Goal: Information Seeking & Learning: Check status

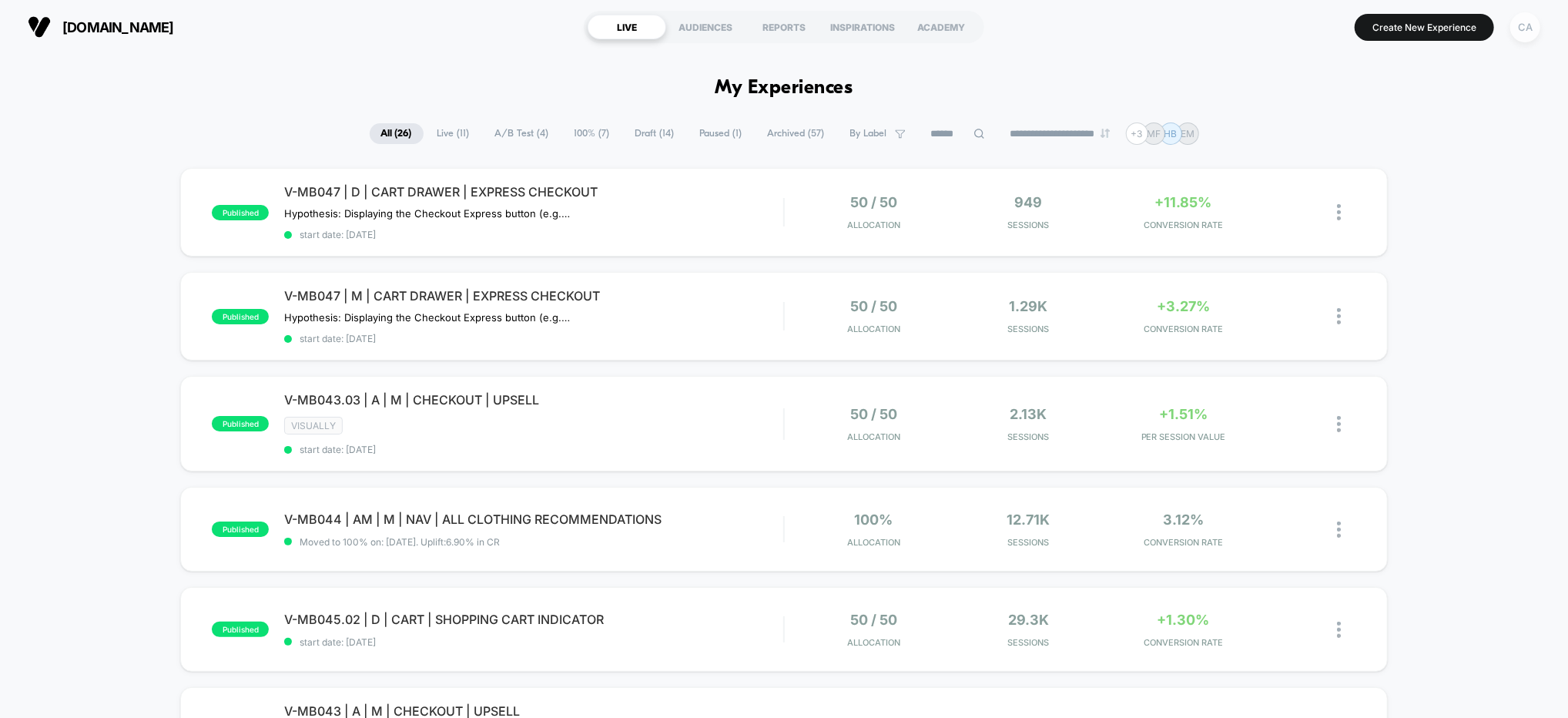
click at [1517, 24] on div "CA" at bounding box center [1525, 27] width 30 height 30
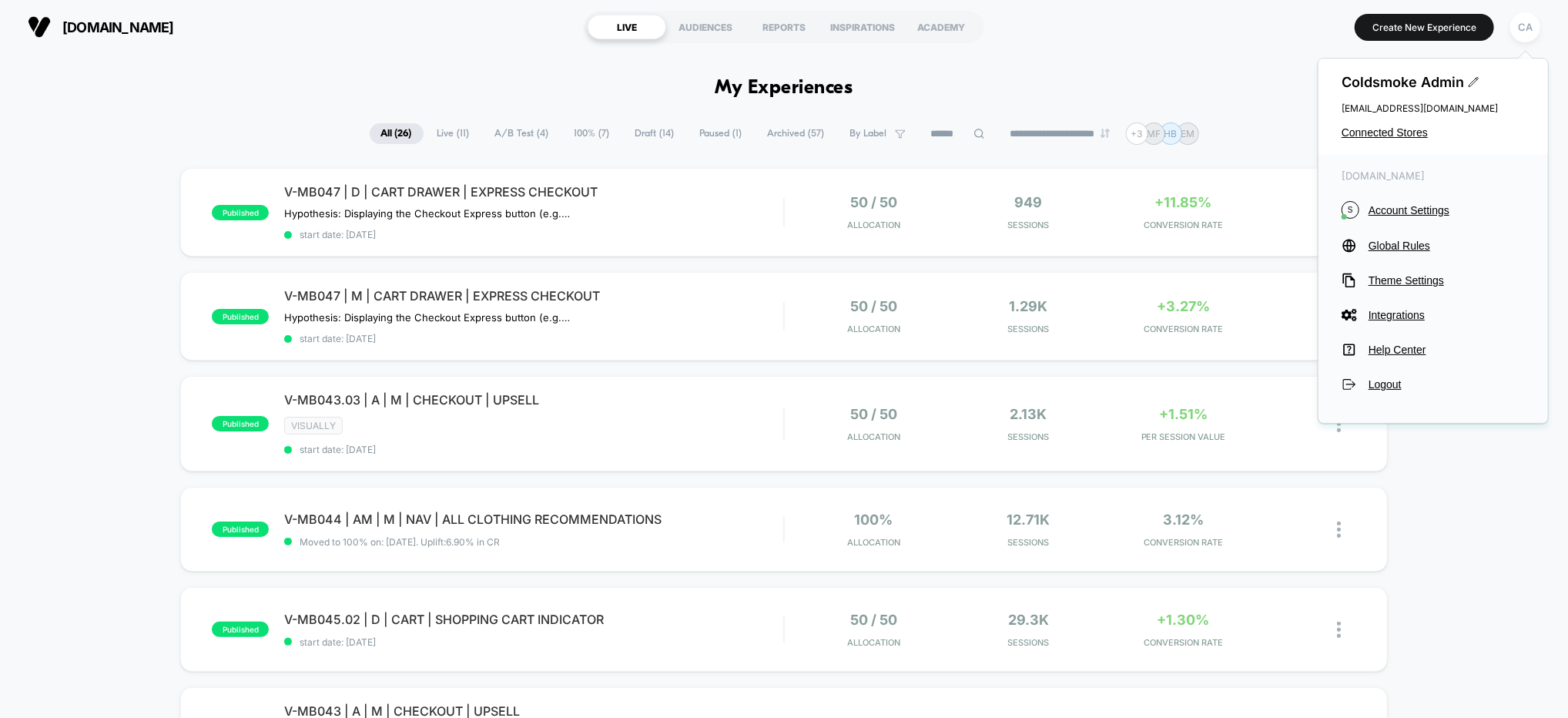
click at [1388, 131] on span "Connected Stores" at bounding box center [1433, 133] width 183 height 13
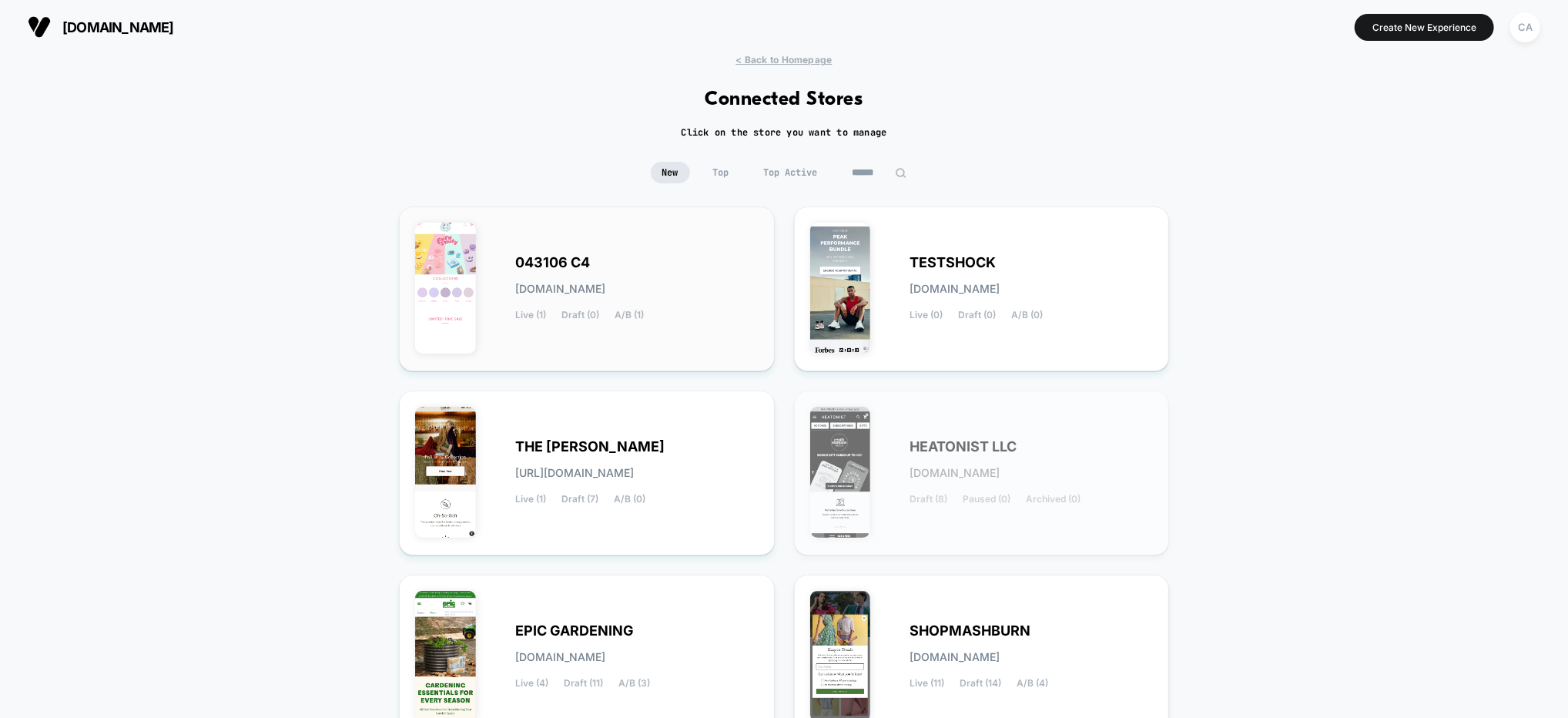
click at [646, 275] on div "043106 C4 [DOMAIN_NAME] Live (1) Draft (0) A/B (1)" at bounding box center [636, 289] width 244 height 63
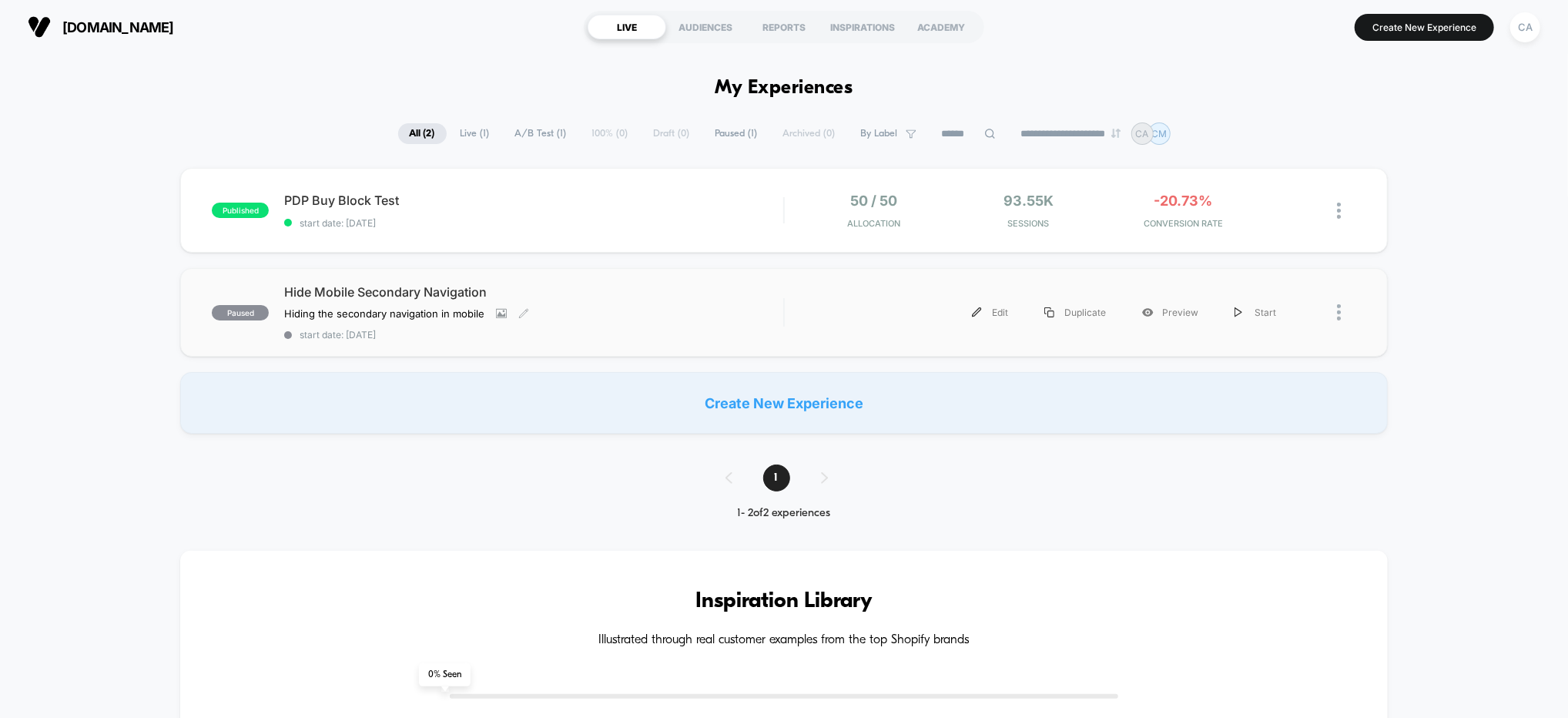
click at [698, 302] on div "Hide Mobile Secondary Navigation Hiding the secondary navigation in mobile Clic…" at bounding box center [533, 312] width 499 height 56
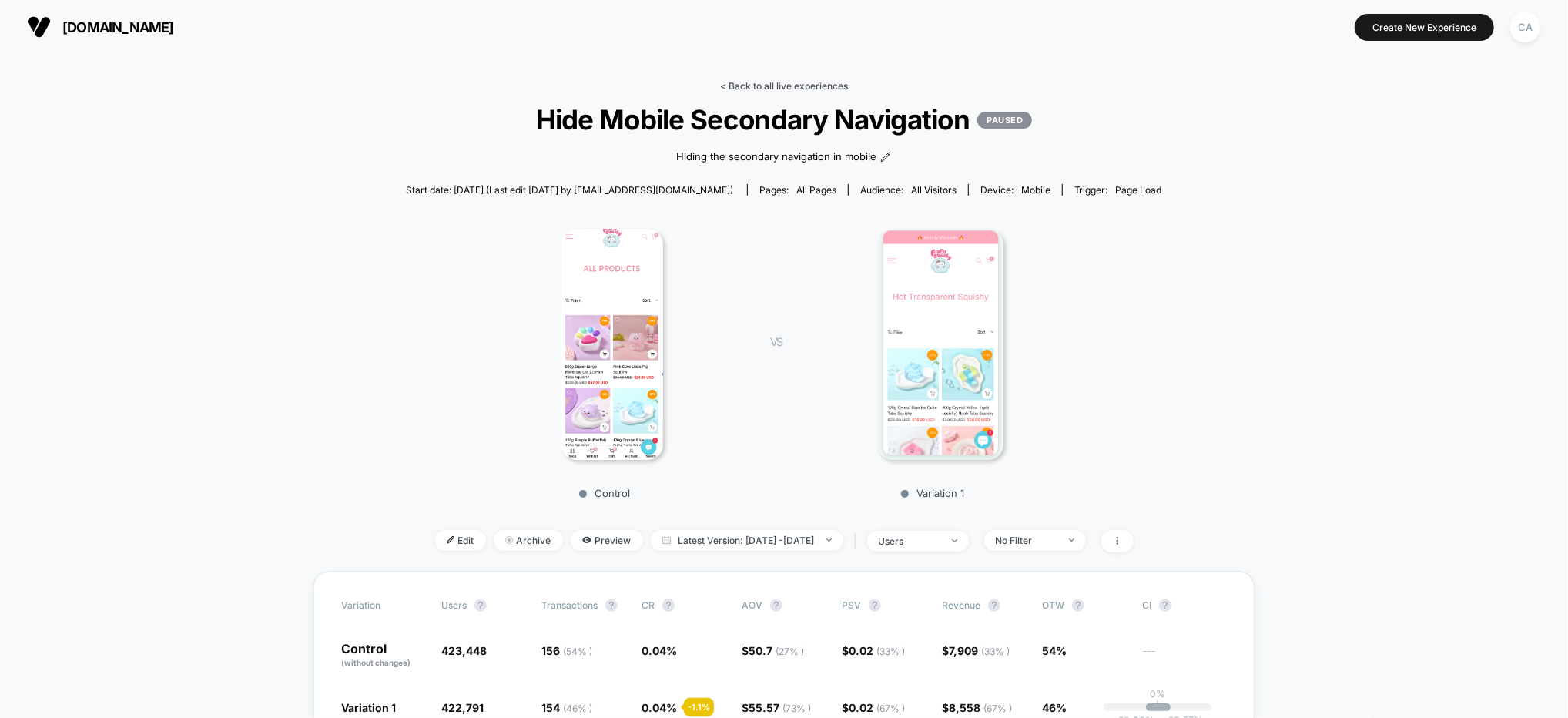
click at [802, 80] on link "< Back to all live experiences" at bounding box center [783, 85] width 128 height 12
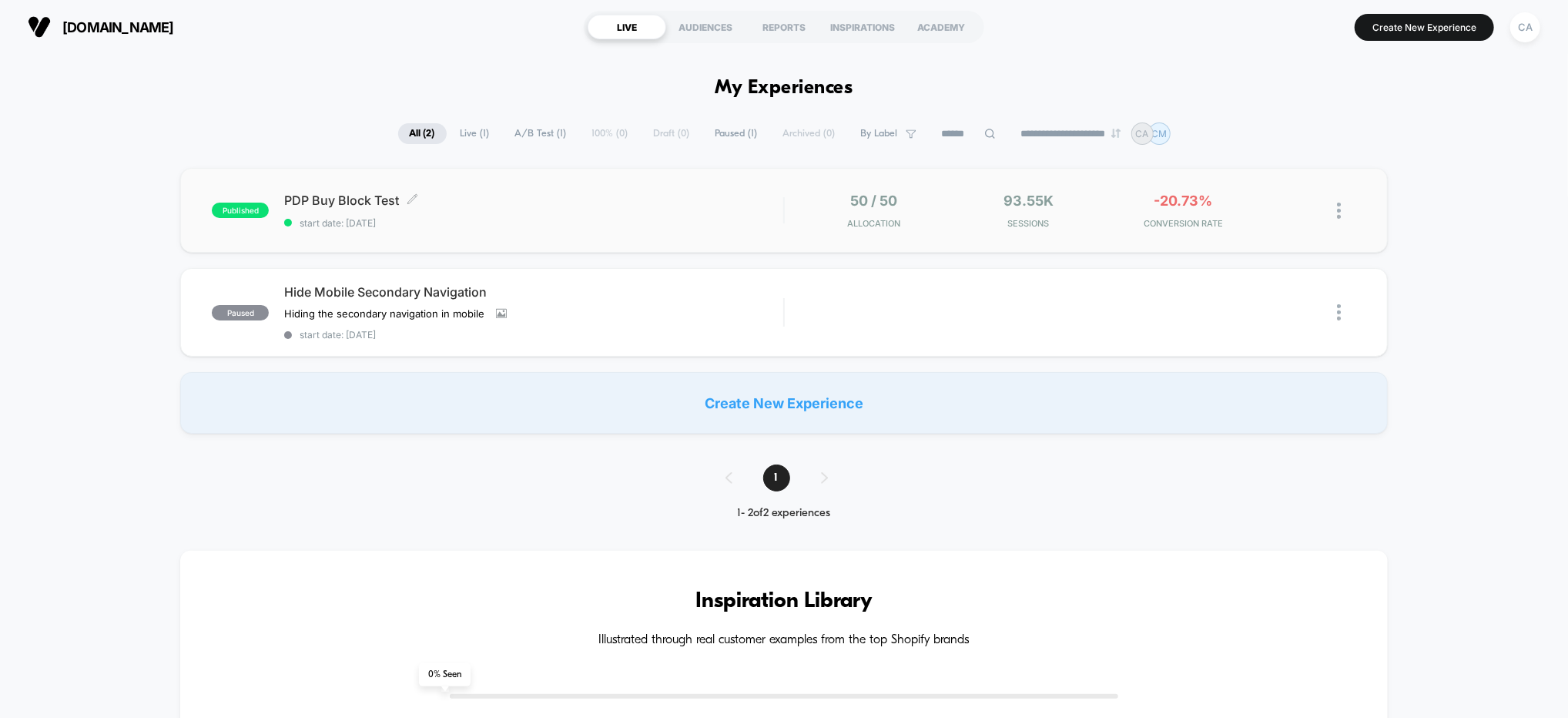
click at [696, 209] on div "PDP Buy Block Test Click to edit experience details Click to edit experience de…" at bounding box center [533, 211] width 499 height 36
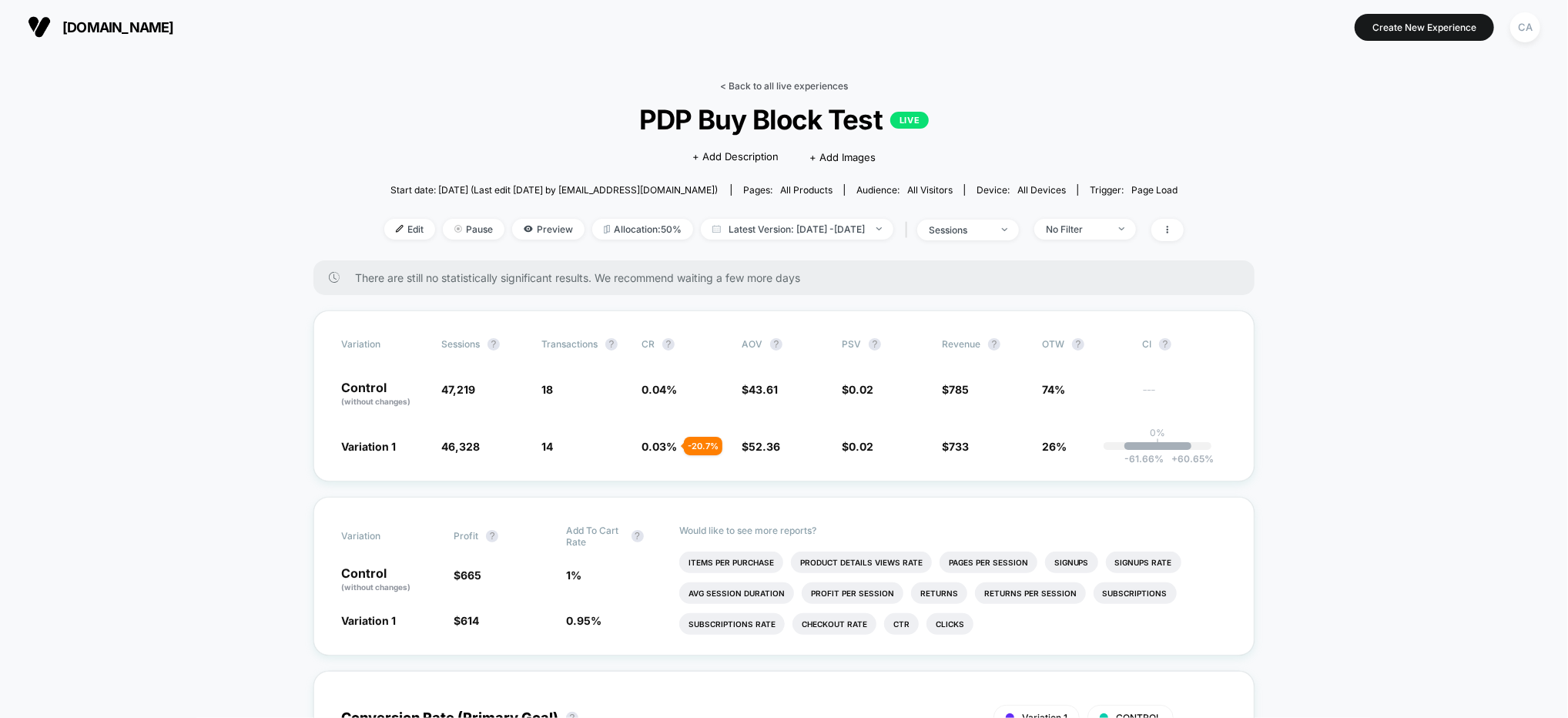
click at [779, 81] on link "< Back to all live experiences" at bounding box center [783, 85] width 128 height 12
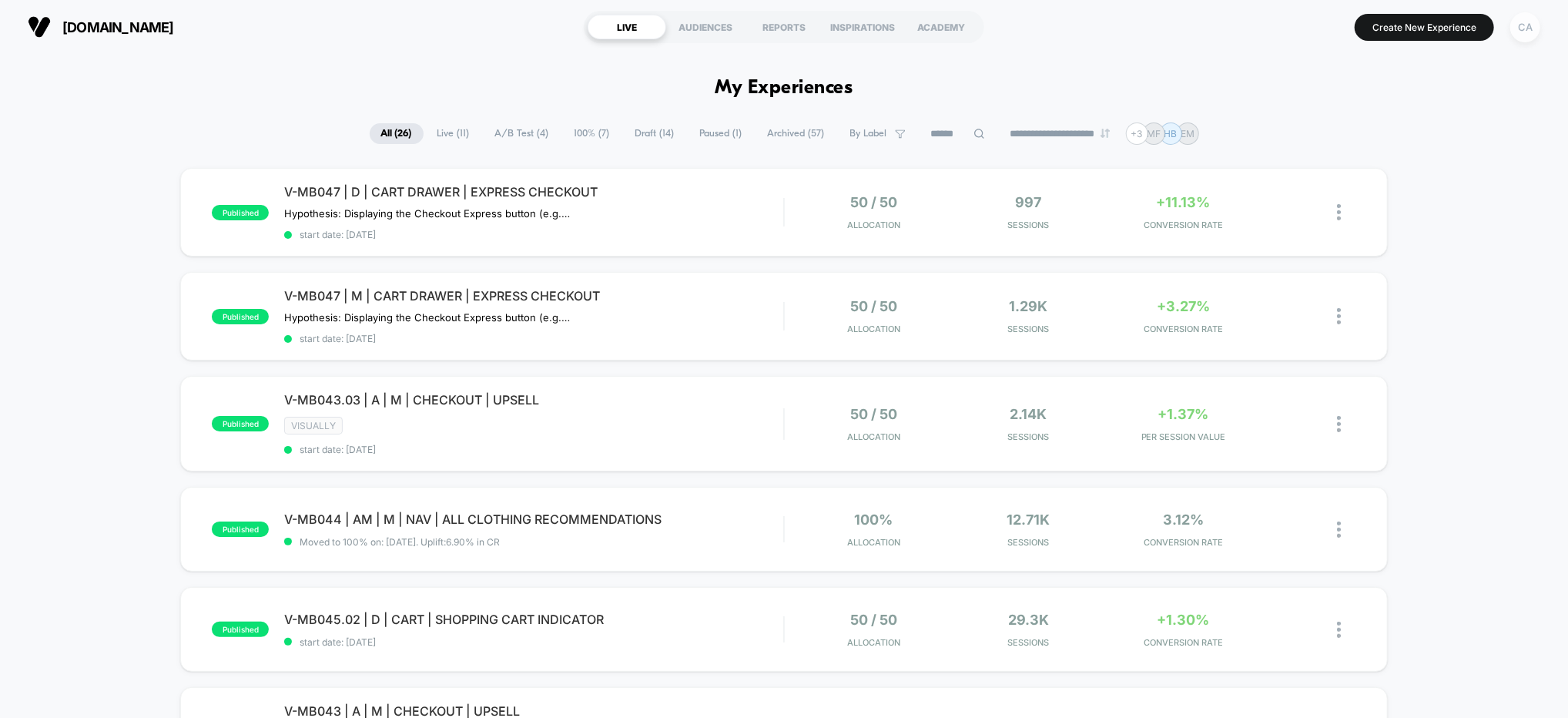
click at [1343, 29] on div "CA" at bounding box center [1525, 27] width 30 height 30
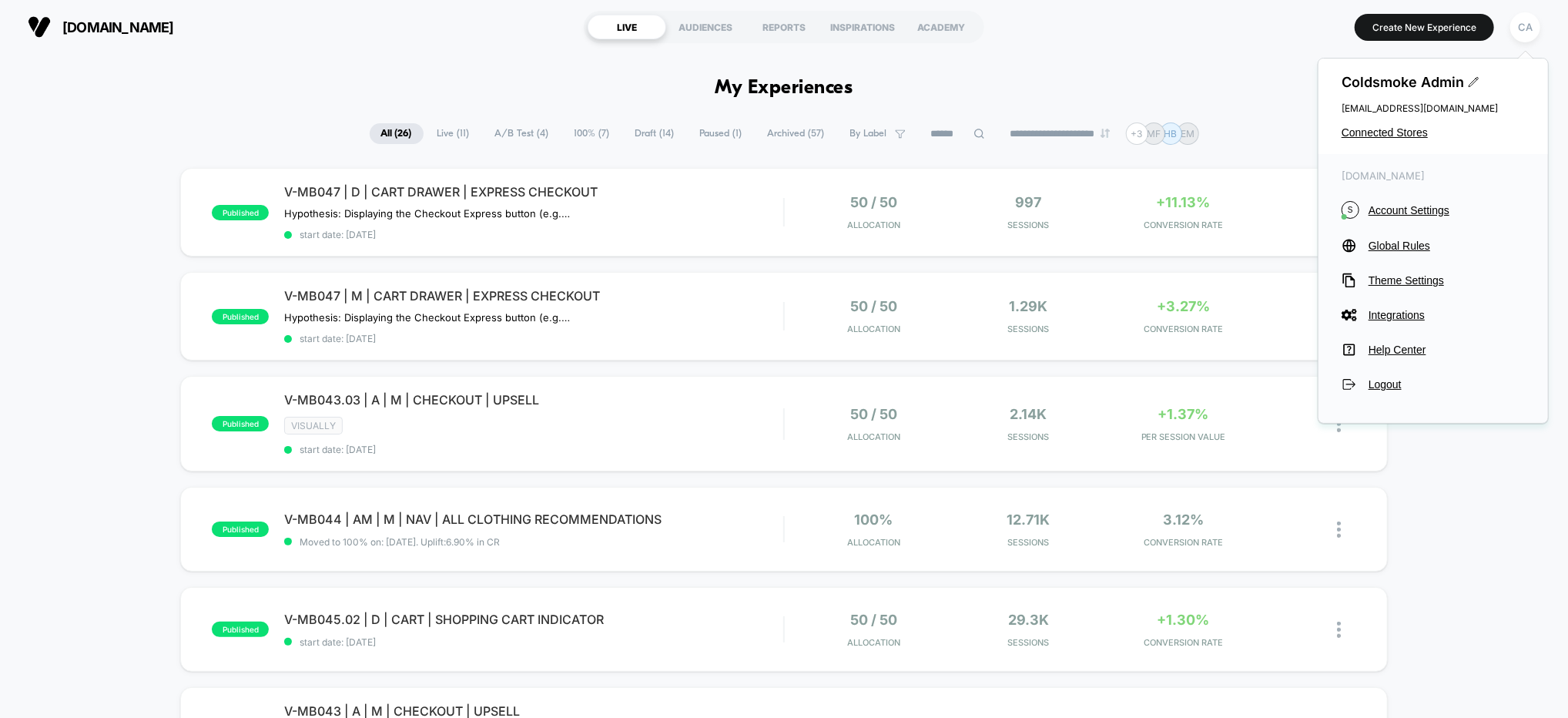
click at [1343, 124] on div "Coldsmoke Admin [EMAIL_ADDRESS][DOMAIN_NAME] Connected Stores" at bounding box center [1433, 106] width 230 height 95
click at [1343, 132] on span "Connected Stores" at bounding box center [1433, 133] width 183 height 13
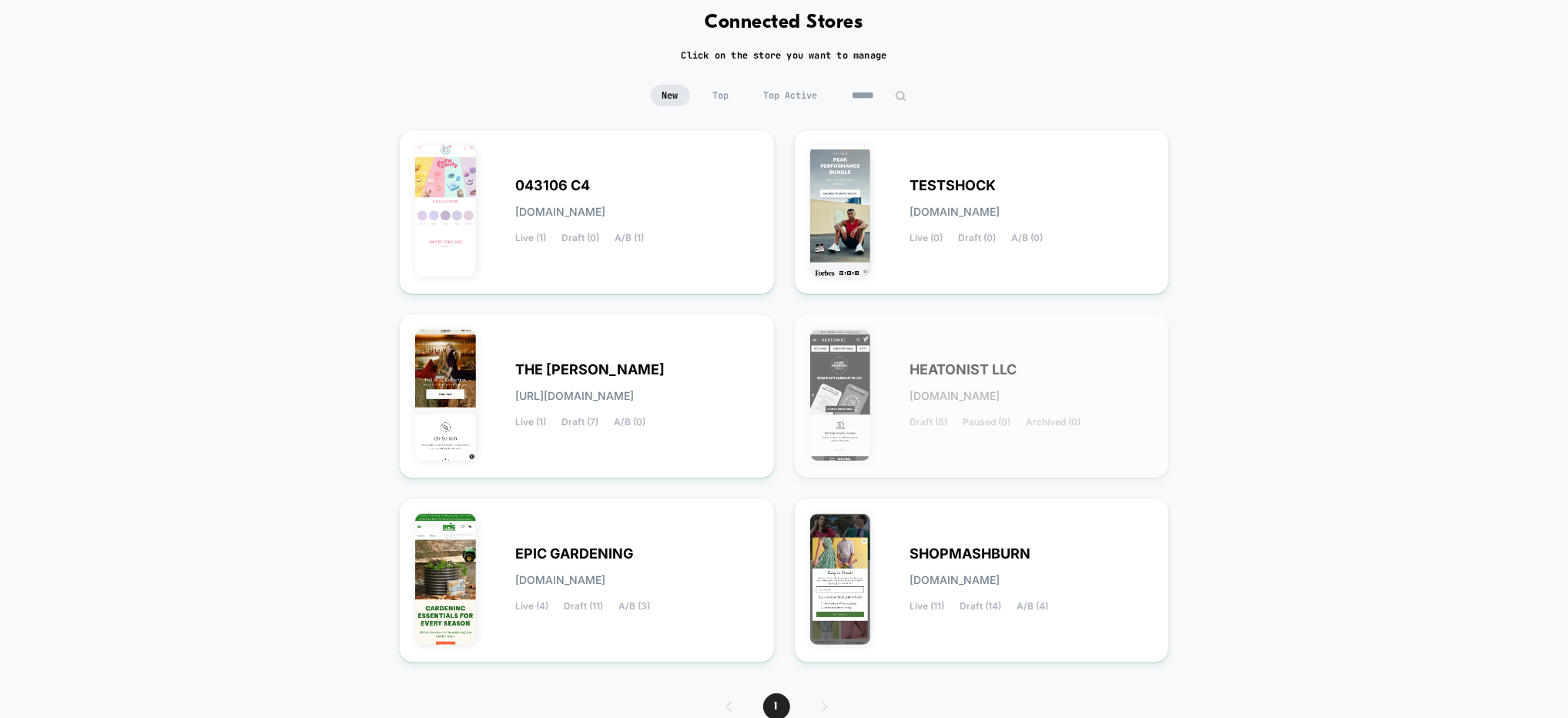
scroll to position [146, 0]
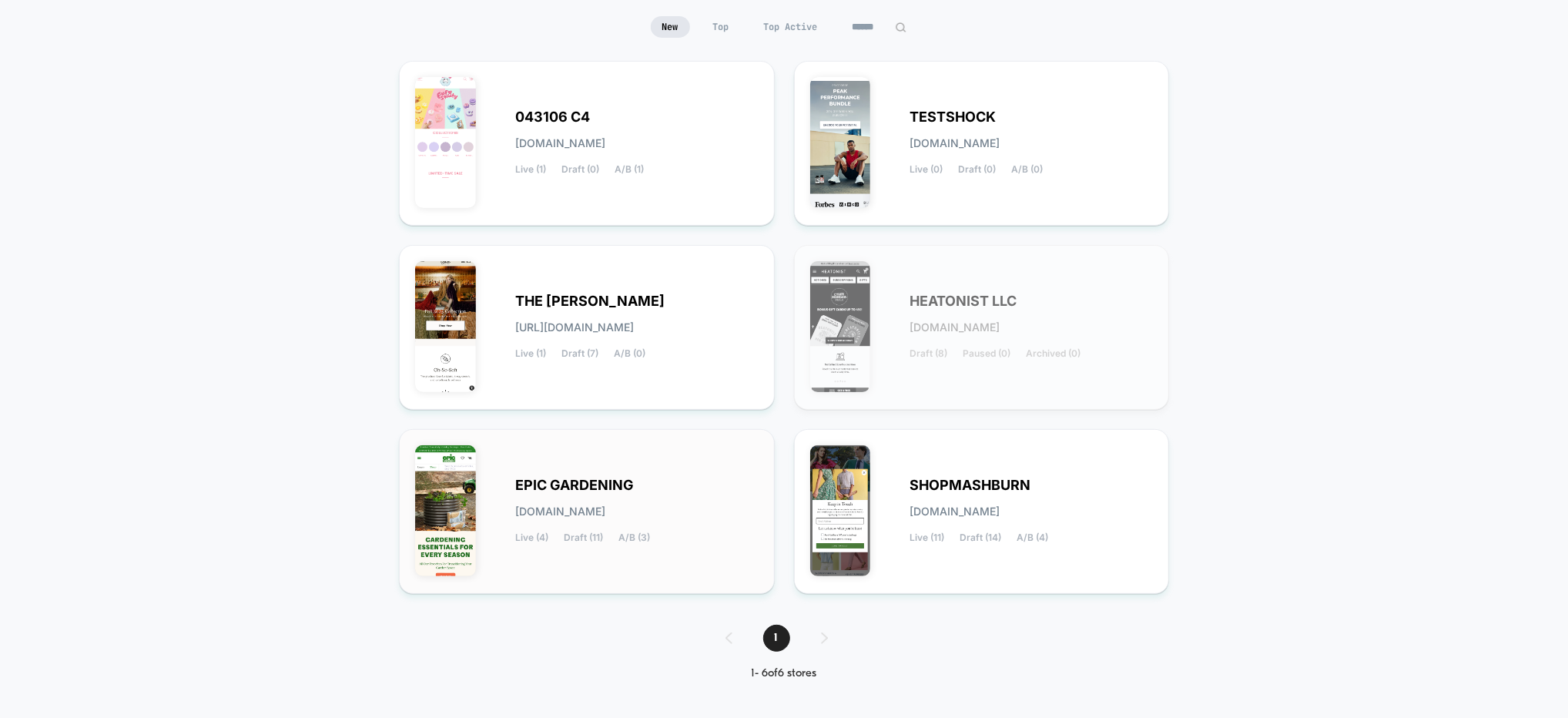
click at [651, 442] on div "EPIC GARDENING [DOMAIN_NAME] Live (4) Draft (11) A/B (3)" at bounding box center [587, 512] width 376 height 165
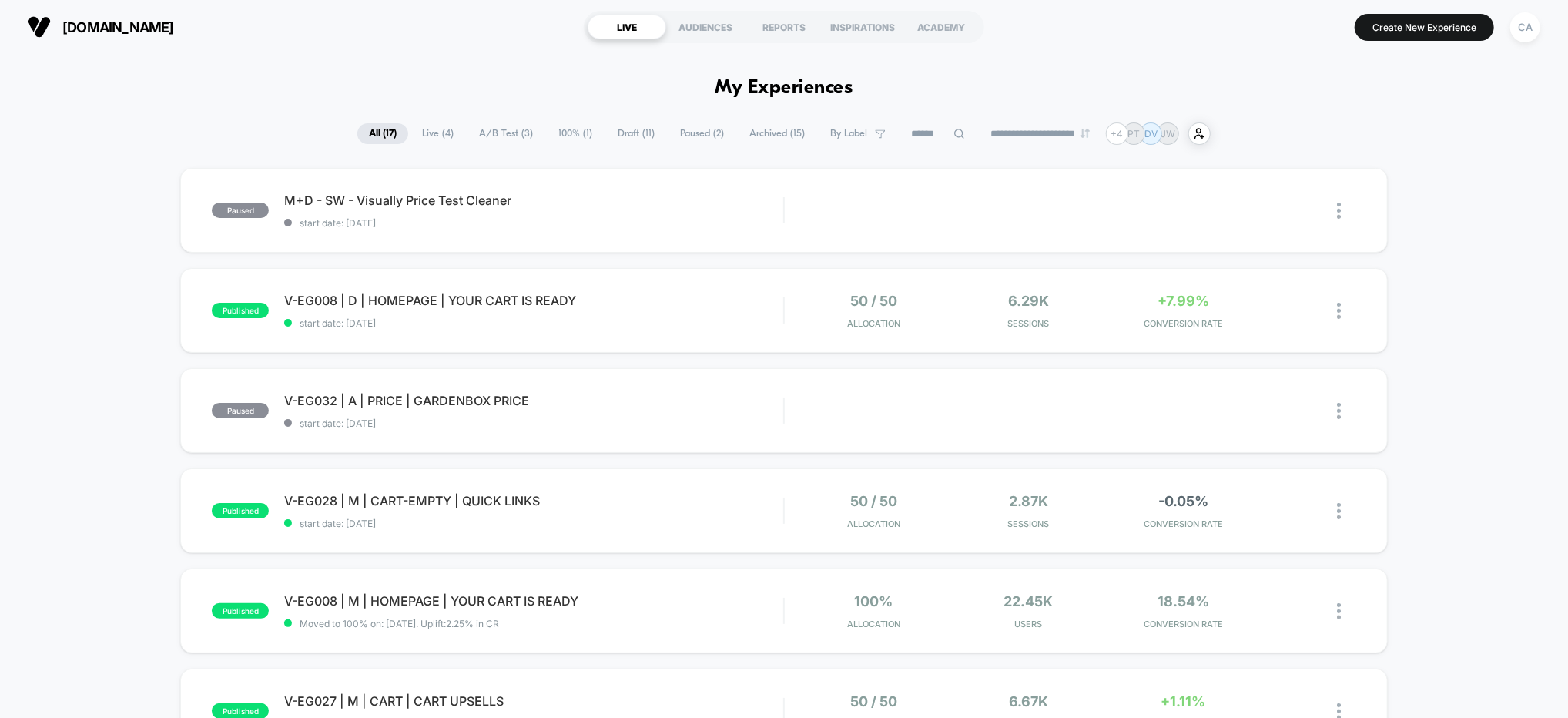
scroll to position [2, 0]
click at [492, 137] on span "A/B Test ( 3 )" at bounding box center [505, 131] width 77 height 21
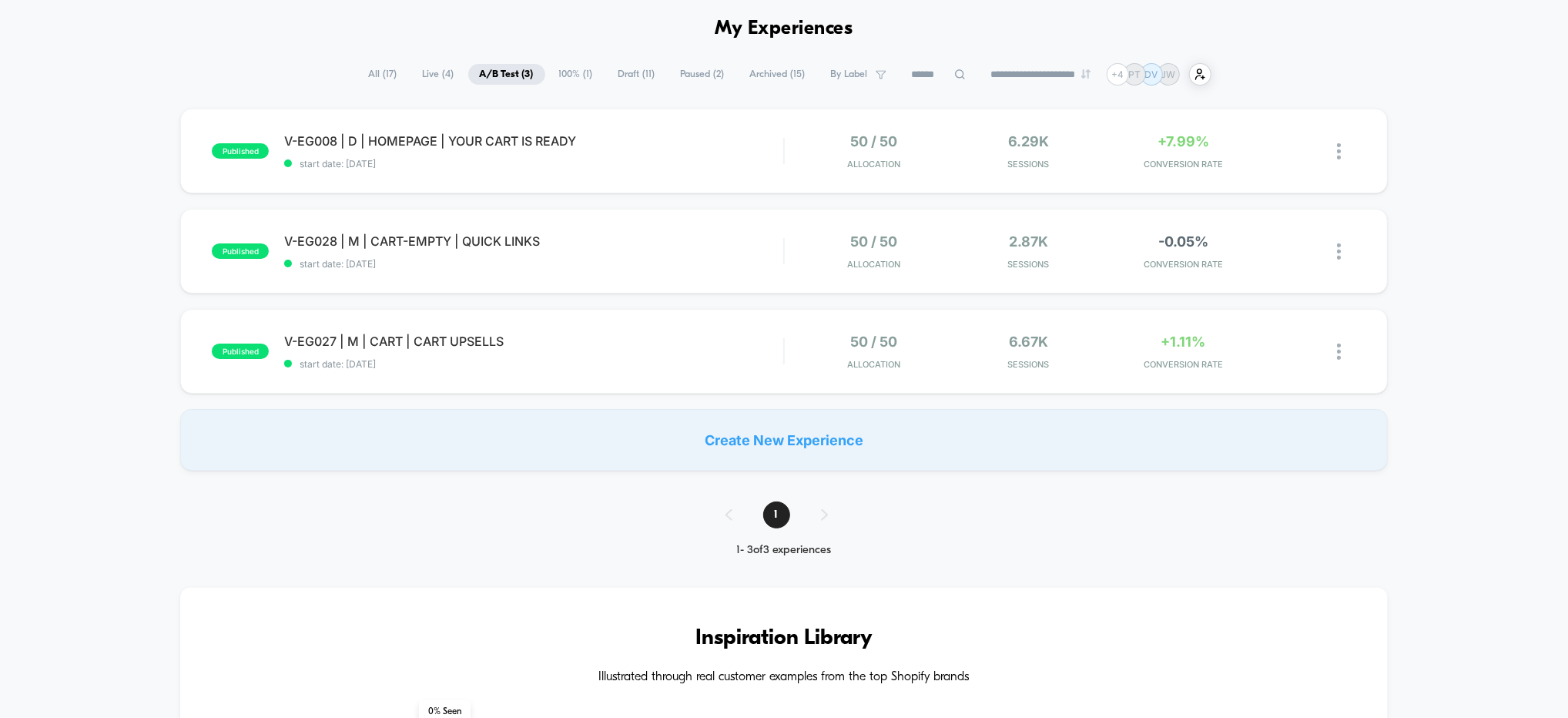
scroll to position [0, 0]
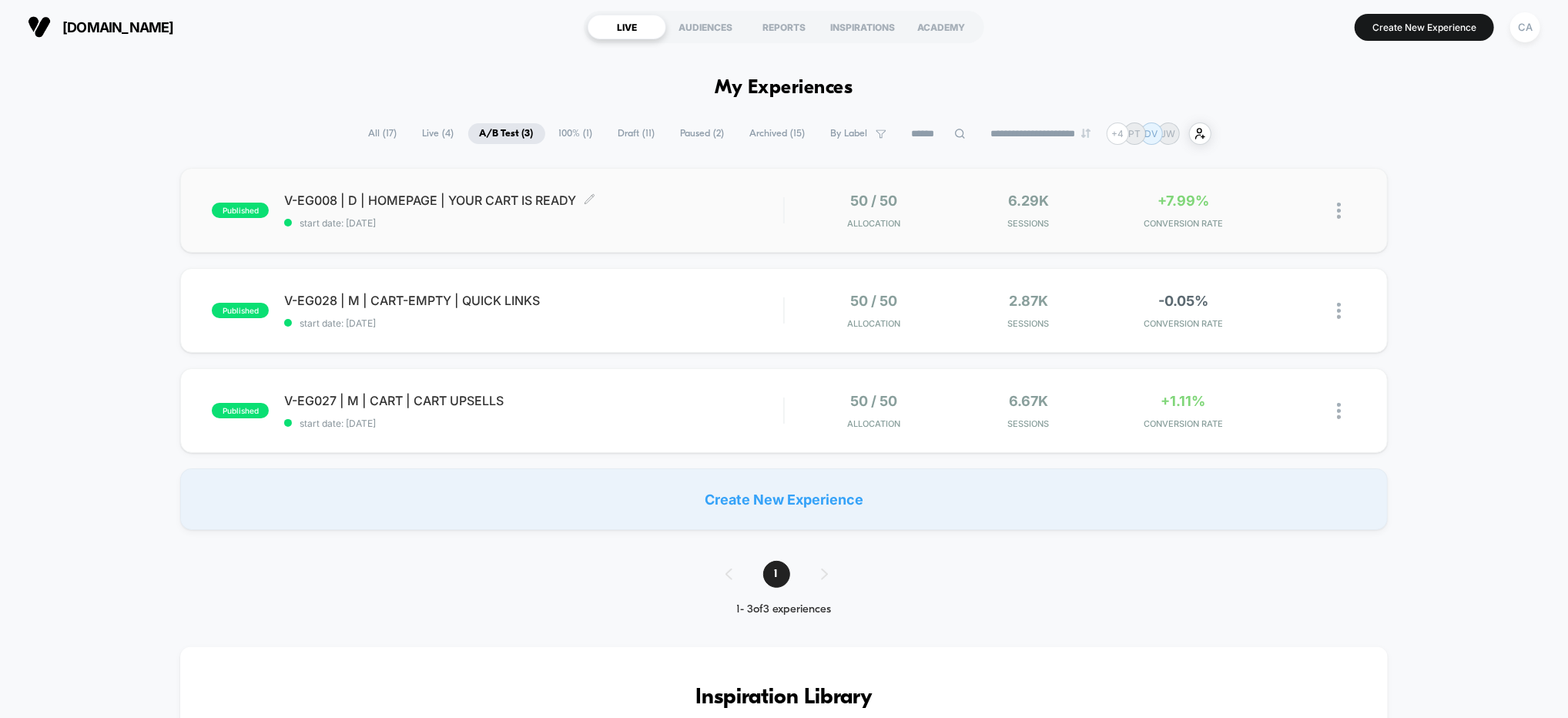
click at [709, 226] on span "start date: [DATE]" at bounding box center [533, 223] width 499 height 12
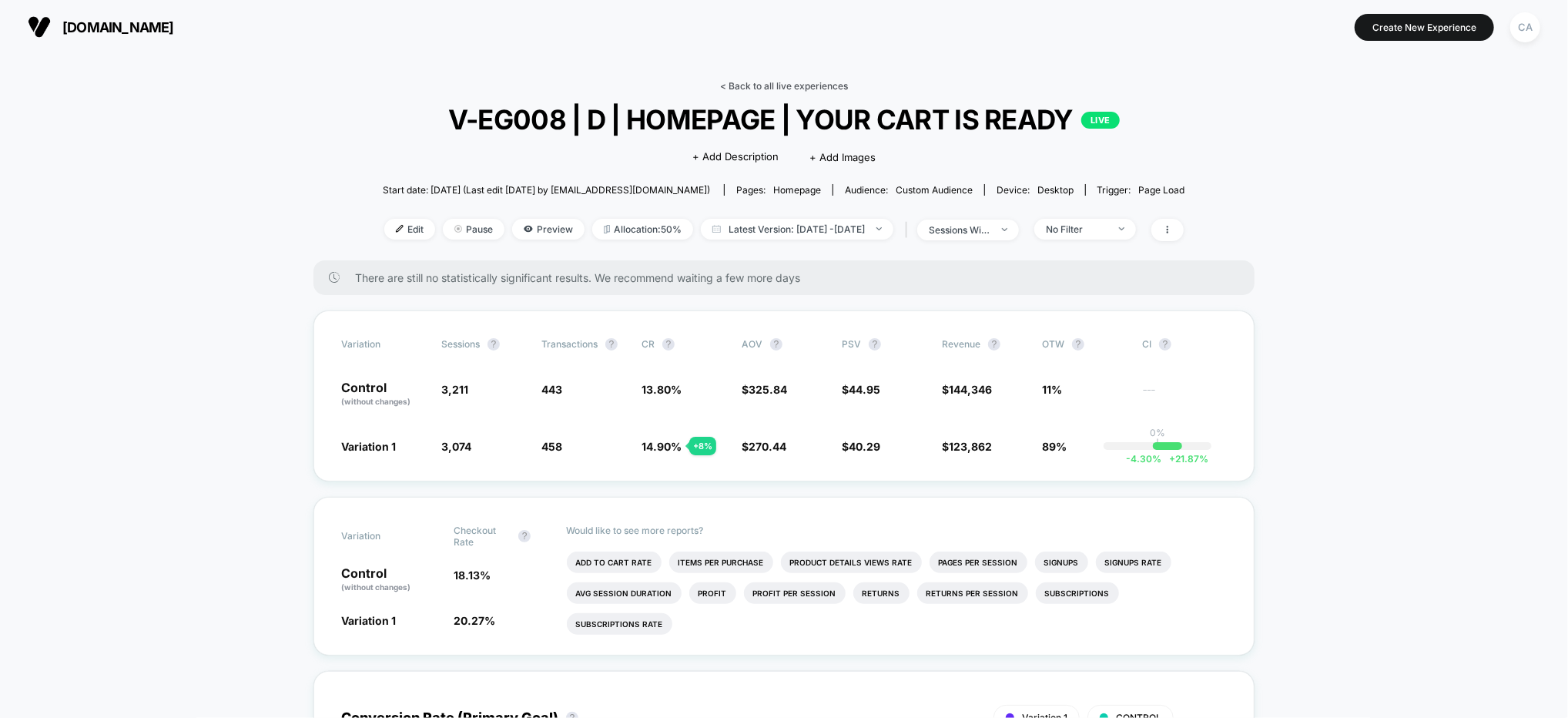
click at [787, 83] on link "< Back to all live experiences" at bounding box center [783, 85] width 128 height 12
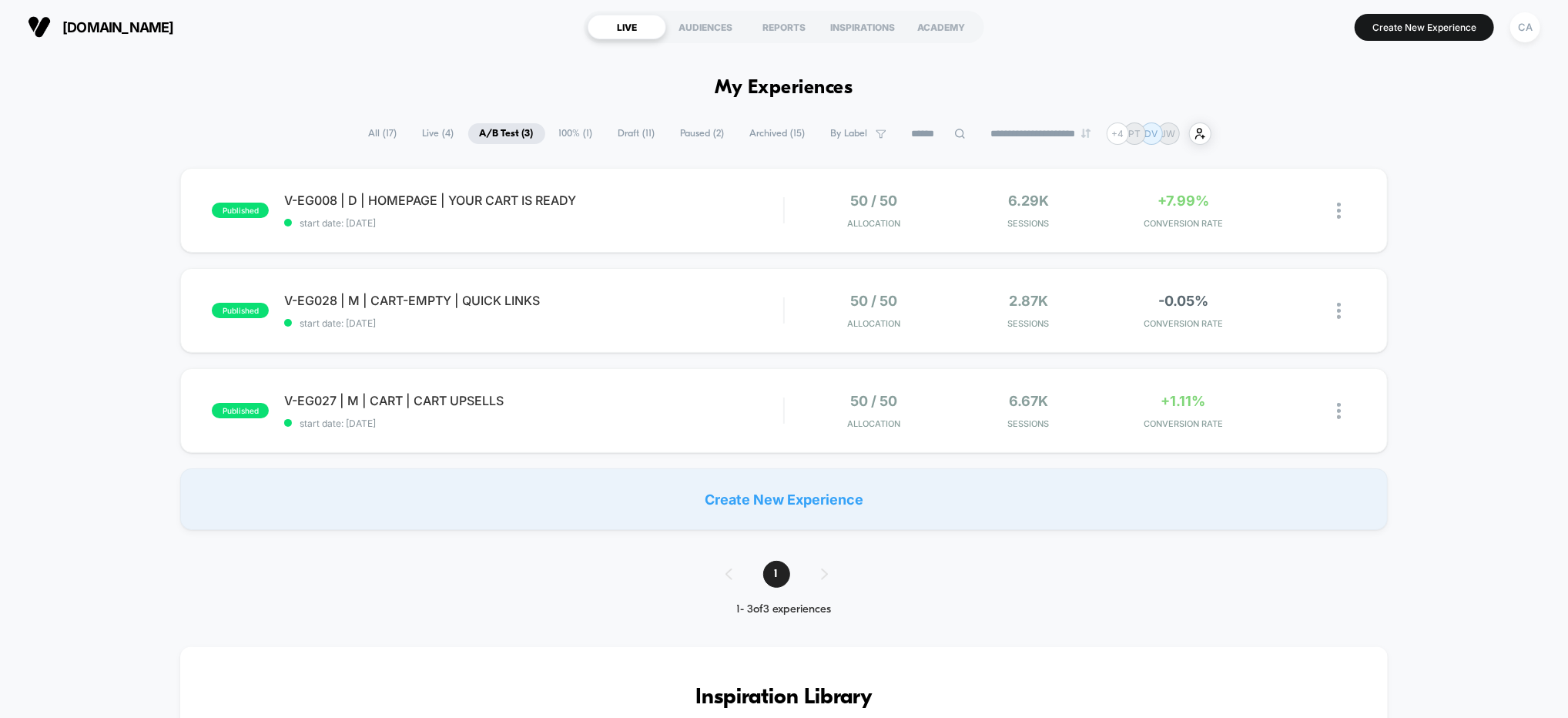
click at [1343, 257] on div "published V-EG008 | D | HOMEPAGE | YOUR CART IS READY start date: [DATE] 50 / 5…" at bounding box center [784, 349] width 1568 height 362
